Goal: Transaction & Acquisition: Purchase product/service

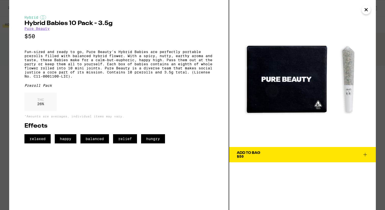
click at [364, 9] on icon "Close" at bounding box center [366, 10] width 6 height 8
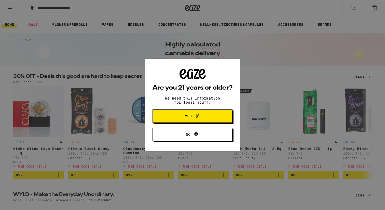
click at [197, 114] on icon at bounding box center [197, 116] width 6 height 6
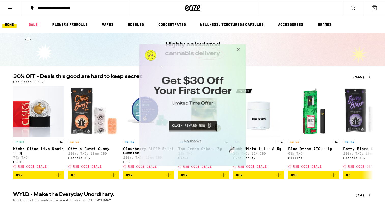
click at [238, 50] on button "Close Modal" at bounding box center [237, 50] width 14 height 12
